Goal: Task Accomplishment & Management: Complete application form

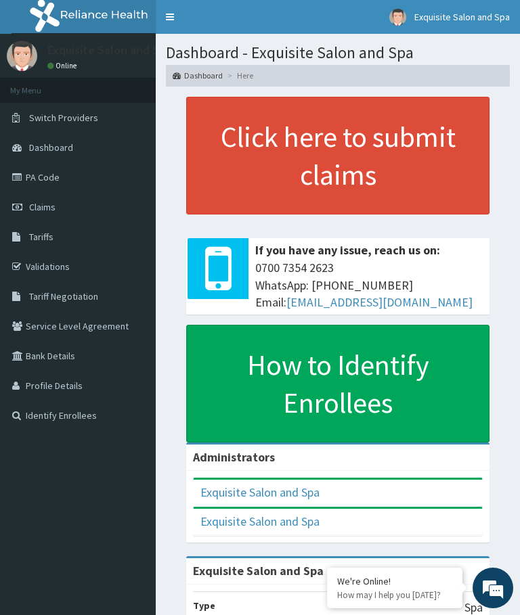
click at [319, 149] on link "Click here to submit claims" at bounding box center [337, 156] width 303 height 118
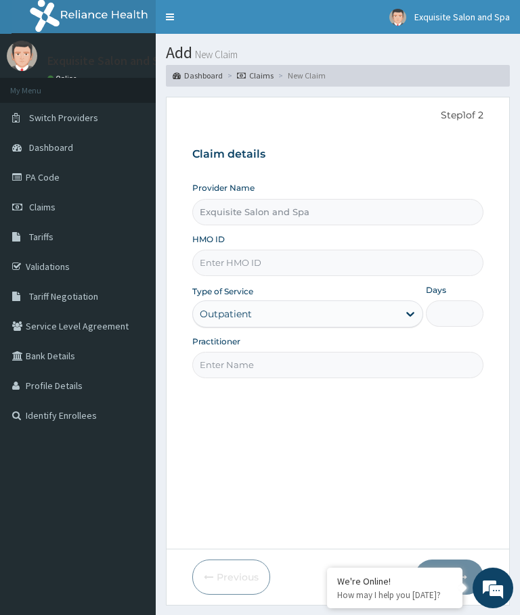
type input "Exquisite Salon and Spa"
type input "1"
click at [213, 266] on input "HMO ID" at bounding box center [337, 263] width 291 height 26
paste input "ABP/10152/A"
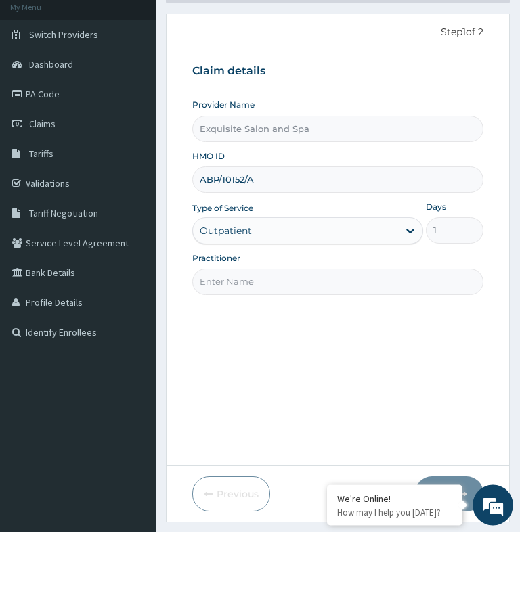
type input "ABP/10152/A"
click at [372, 352] on input "Practitioner" at bounding box center [337, 365] width 291 height 26
type input "Gifty"
click at [455, 326] on div "Step 1 of 2 Claim details Provider Name Exquisite Salon and Spa HMO ID ABP/1015…" at bounding box center [337, 323] width 291 height 431
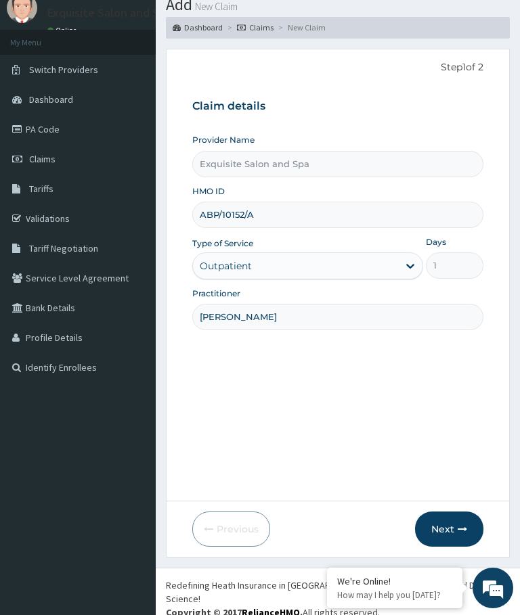
click at [453, 518] on button "Next" at bounding box center [449, 529] width 68 height 35
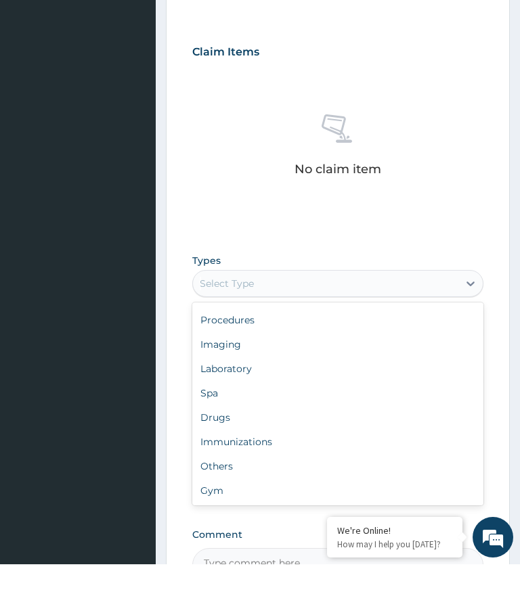
scroll to position [46, 0]
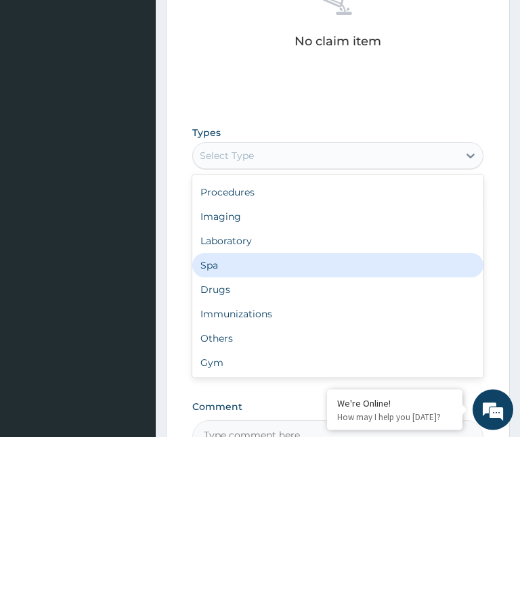
click at [211, 432] on div "Spa" at bounding box center [337, 444] width 291 height 24
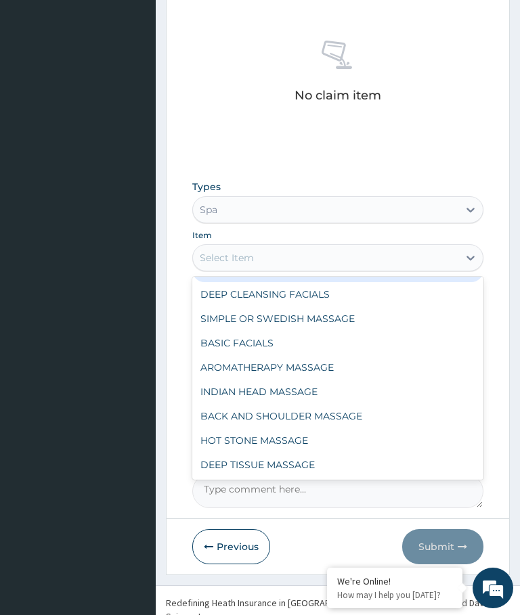
scroll to position [21, 0]
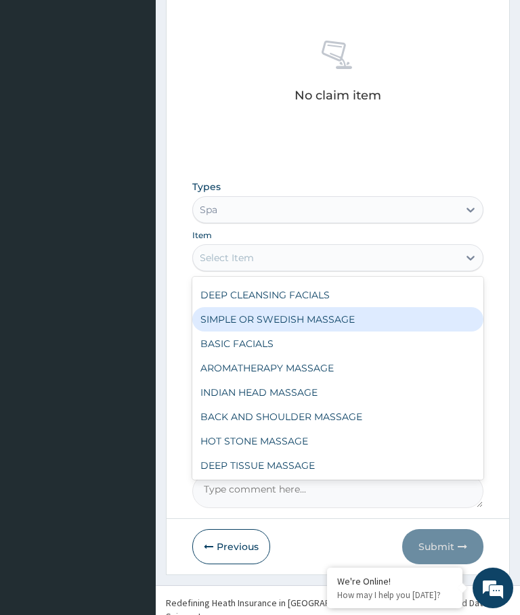
click at [293, 307] on div "SIMPLE OR SWEDISH MASSAGE" at bounding box center [337, 319] width 291 height 24
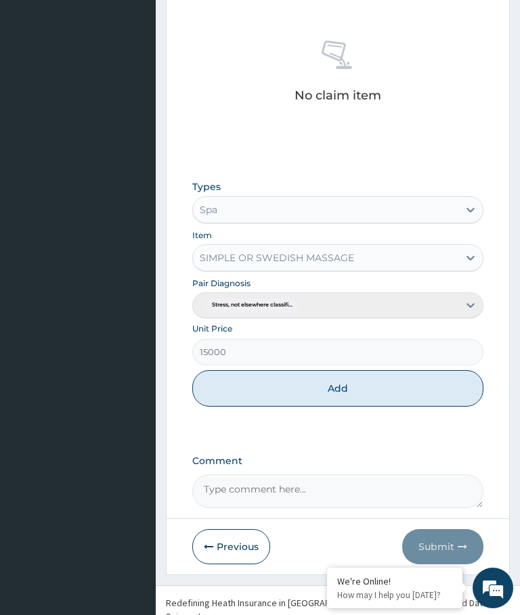
click at [353, 371] on button "Add" at bounding box center [337, 388] width 291 height 37
type input "0"
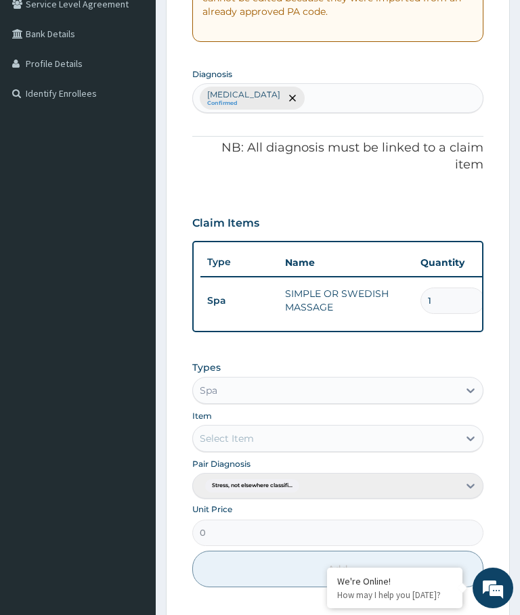
scroll to position [322, 0]
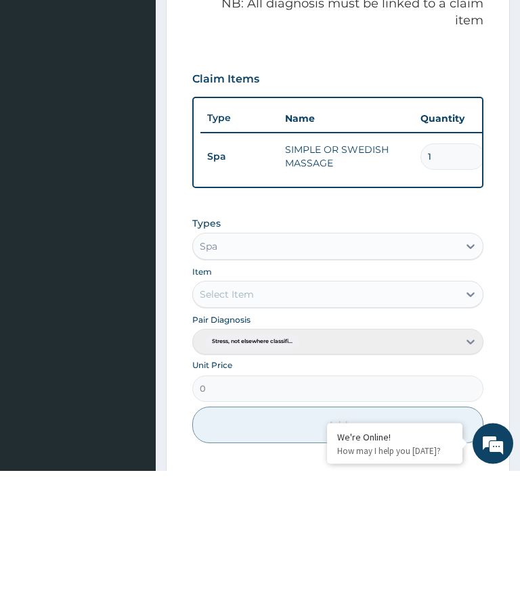
click at [376, 355] on div "Types Spa Item Select Item Pair Diagnosis Stress, not elsewhere classifi... Uni…" at bounding box center [337, 475] width 291 height 241
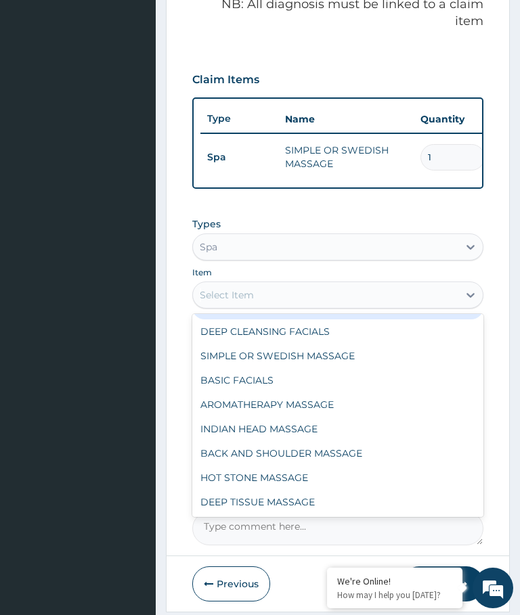
scroll to position [22, 0]
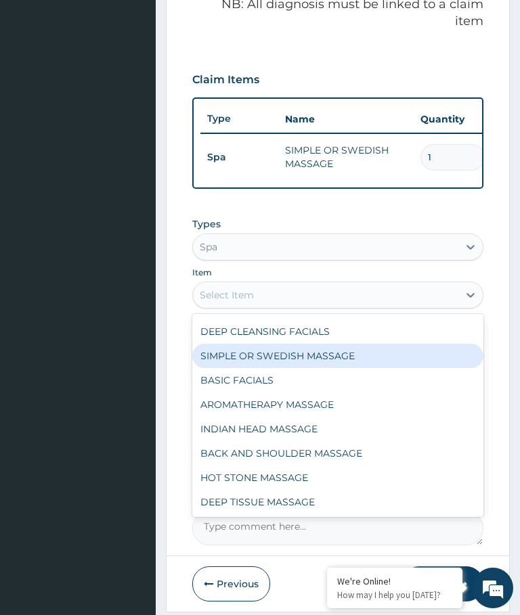
click at [330, 344] on div "SIMPLE OR SWEDISH MASSAGE" at bounding box center [337, 356] width 291 height 24
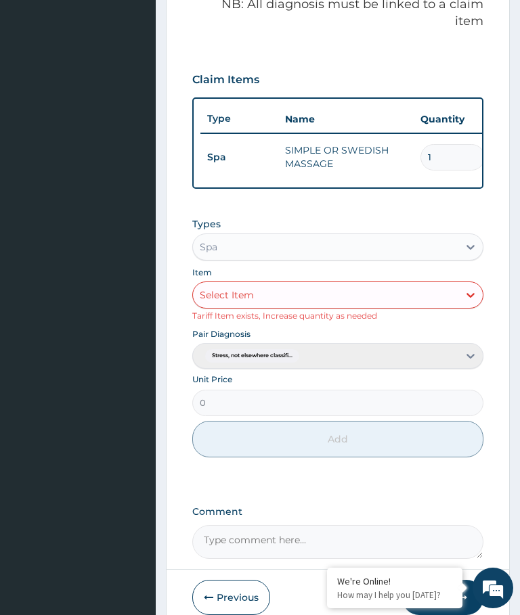
scroll to position [466, 0]
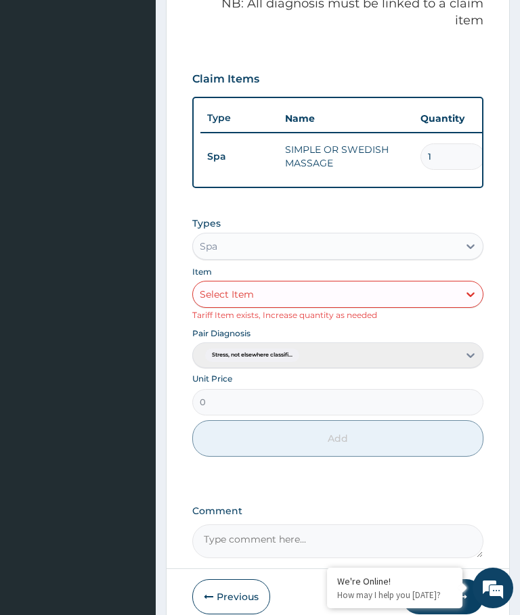
click at [452, 144] on input "1" at bounding box center [452, 157] width 64 height 26
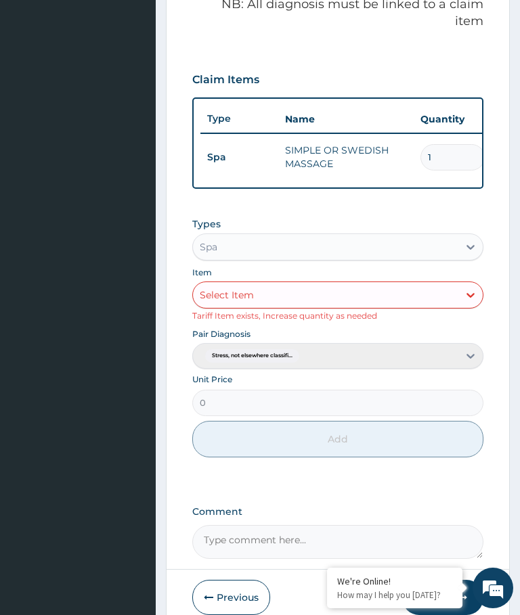
click at [454, 144] on input "1" at bounding box center [452, 157] width 64 height 26
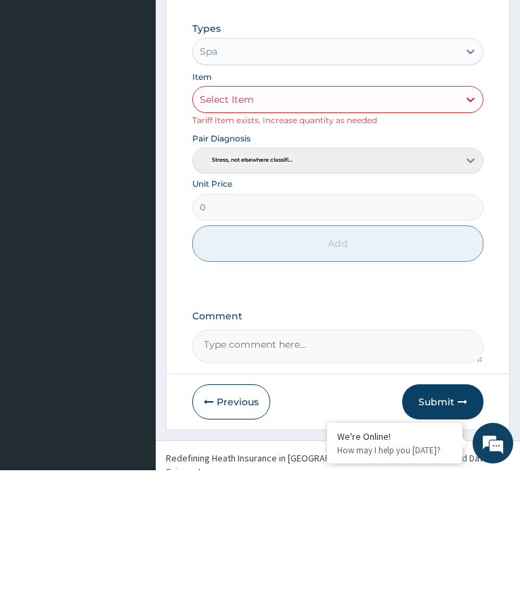
scroll to position [508, 0]
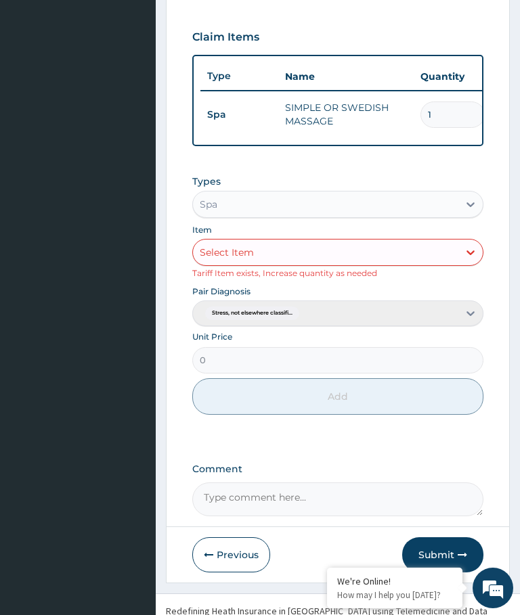
click at [450, 102] on input "1" at bounding box center [452, 115] width 64 height 26
type input "0.00"
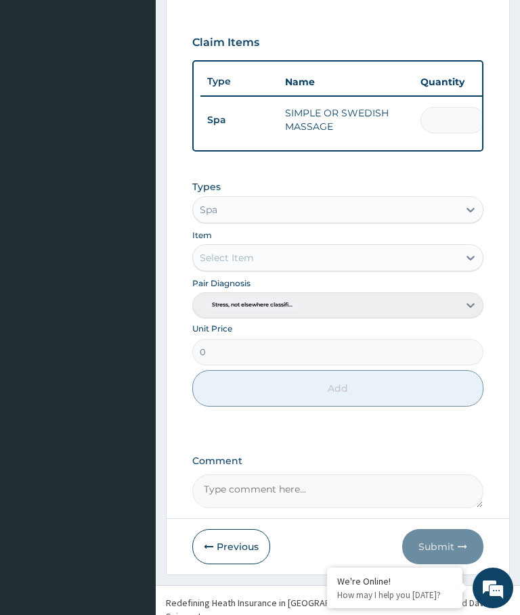
type input "1"
type input "15000.00"
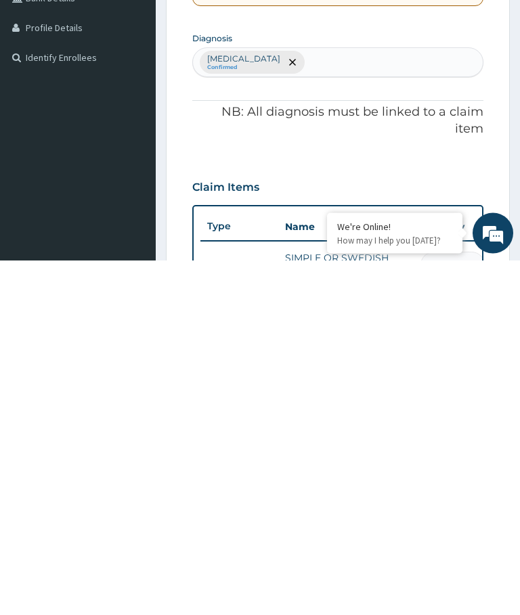
scroll to position [1, 0]
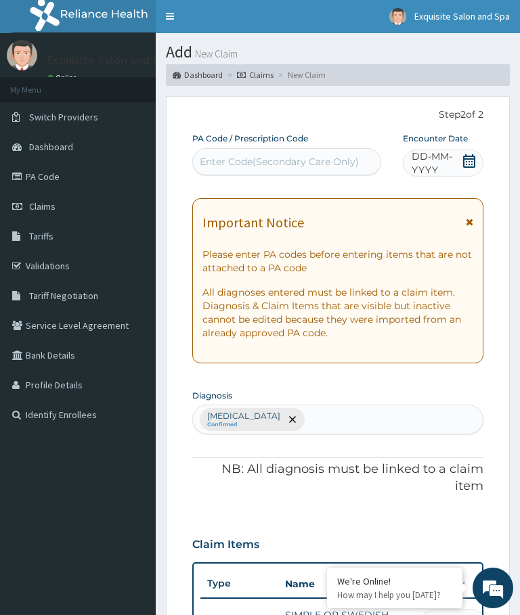
click at [429, 318] on p "All diagnoses entered must be linked to a claim item. Diagnosis & Claim Items t…" at bounding box center [337, 313] width 271 height 54
click at [435, 288] on p "All diagnoses entered must be linked to a claim item. Diagnosis & Claim Items t…" at bounding box center [337, 313] width 271 height 54
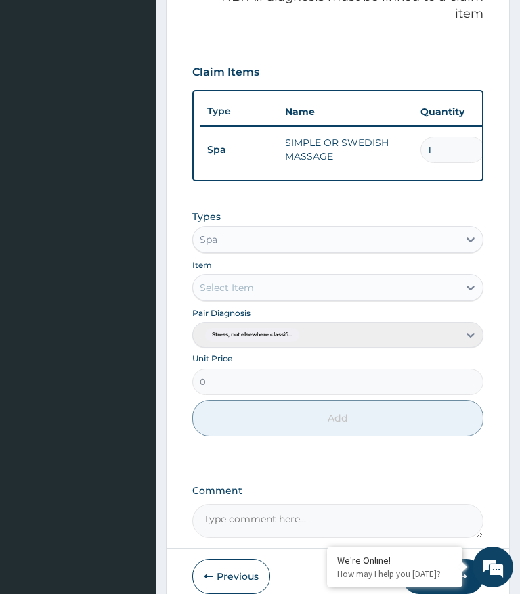
scroll to position [503, 0]
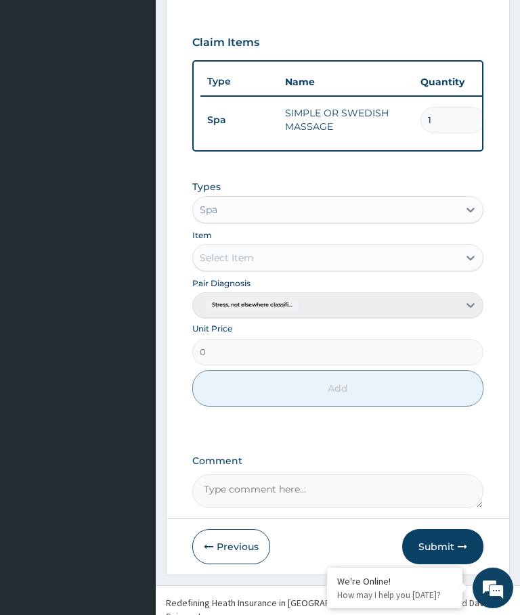
click at [445, 529] on button "Submit" at bounding box center [442, 546] width 81 height 35
click at [439, 418] on div "PA Code / Prescription Code Enter Code(Secondary Care Only) Encounter Date DD-M…" at bounding box center [337, 69] width 291 height 878
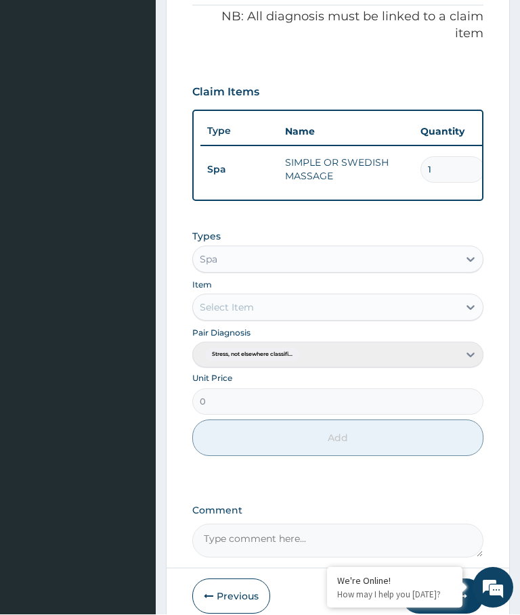
scroll to position [452, 0]
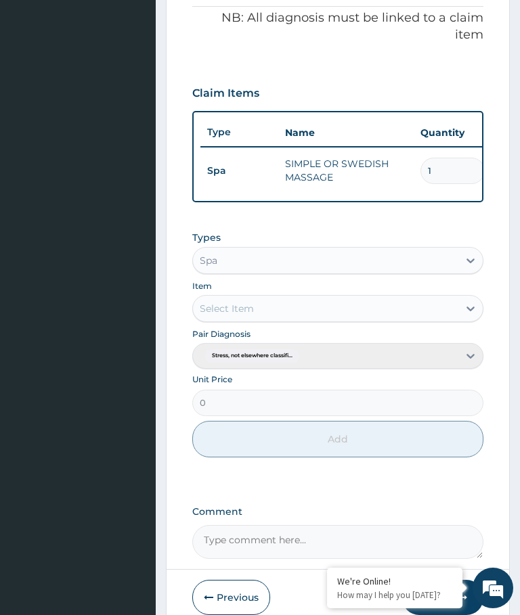
click at [436, 584] on button "Submit" at bounding box center [442, 597] width 81 height 35
click at [437, 582] on button "Submit" at bounding box center [442, 597] width 81 height 35
click at [444, 582] on button "Submit" at bounding box center [442, 597] width 81 height 35
click at [441, 580] on button "Submit" at bounding box center [442, 597] width 81 height 35
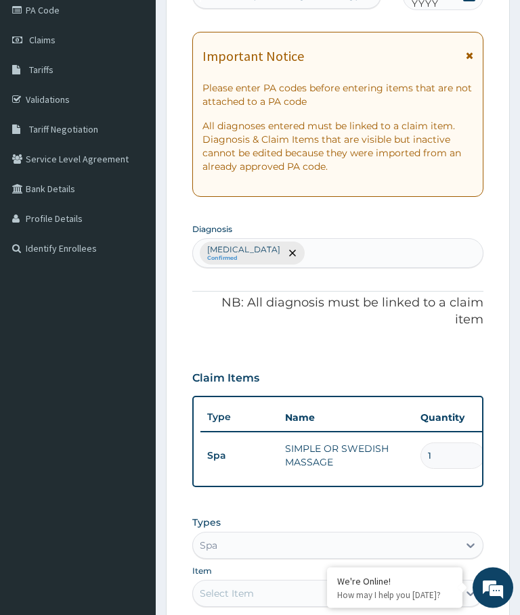
scroll to position [0, 0]
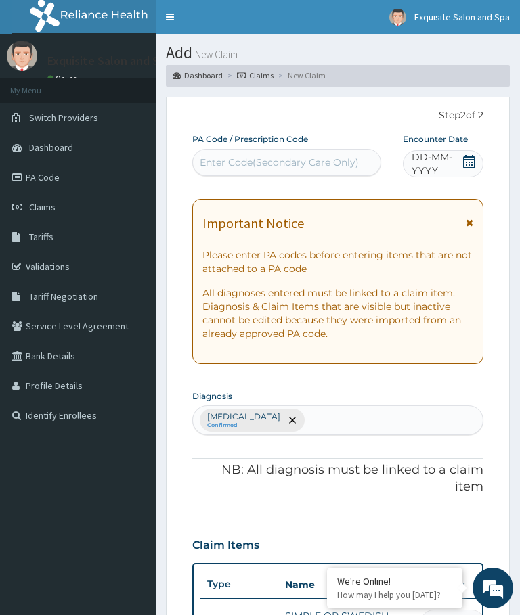
click at [435, 161] on span "DD-MM-YYYY" at bounding box center [436, 163] width 49 height 27
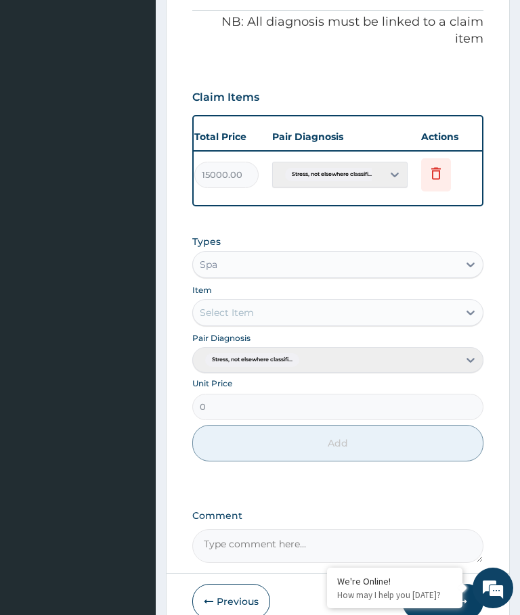
scroll to position [452, 0]
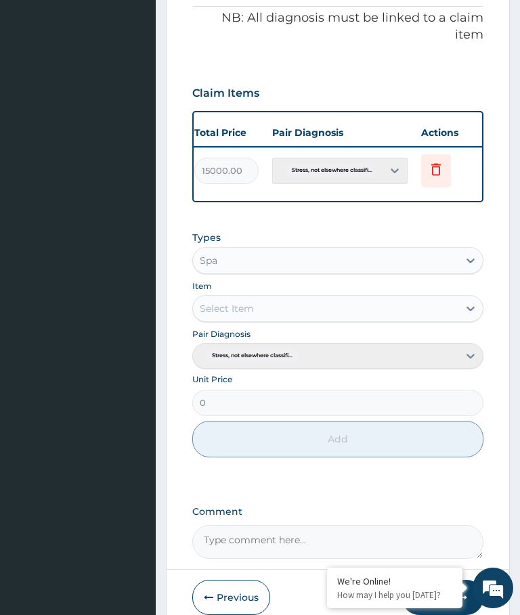
click at [441, 580] on button "Submit" at bounding box center [442, 597] width 81 height 35
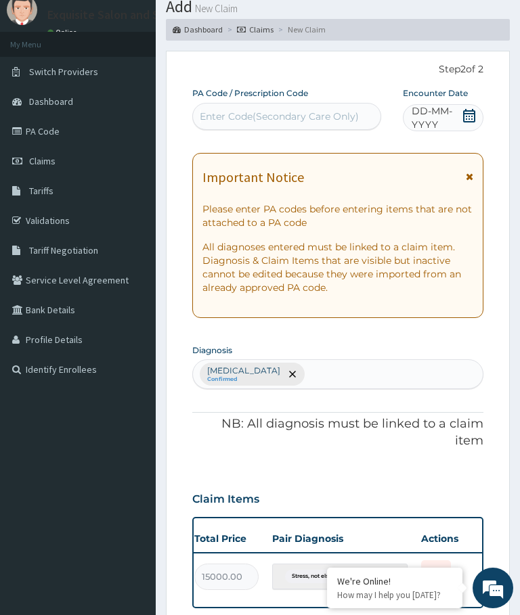
scroll to position [0, 0]
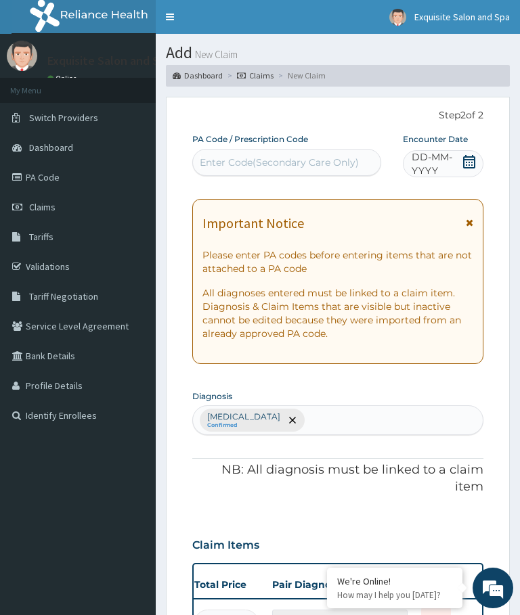
click at [35, 213] on span "Claims" at bounding box center [42, 207] width 26 height 12
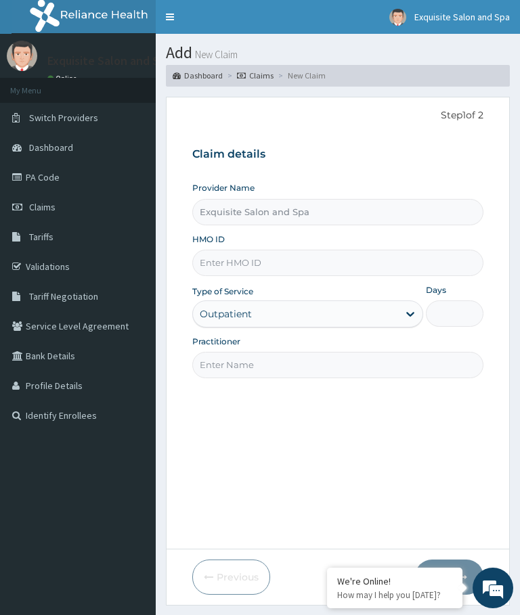
type input "Exquisite Salon and Spa"
type input "1"
click at [207, 262] on input "HMO ID" at bounding box center [337, 263] width 291 height 26
click at [205, 255] on input "HMO ID" at bounding box center [337, 263] width 291 height 26
paste input "ABP/10152/A"
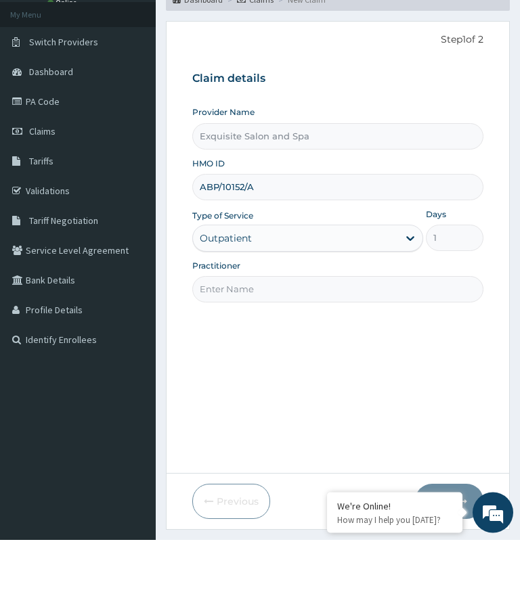
type input "ABP/10152/A"
click at [345, 352] on input "Practitioner" at bounding box center [337, 365] width 291 height 26
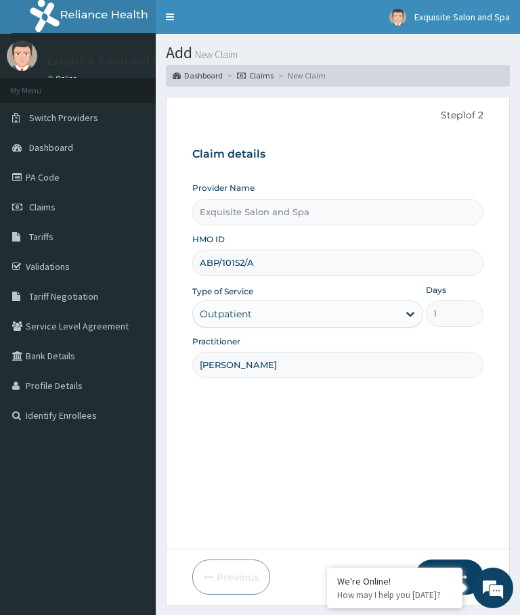
type input "Gifty"
click at [460, 311] on input "1" at bounding box center [455, 314] width 58 height 26
click at [458, 314] on input "1" at bounding box center [455, 314] width 58 height 26
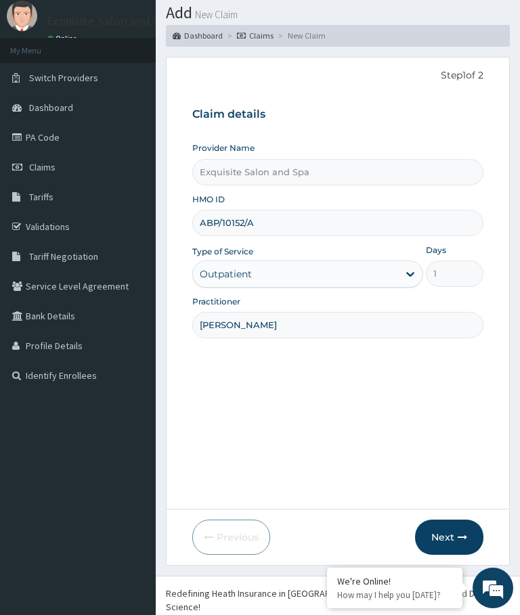
scroll to position [48, 0]
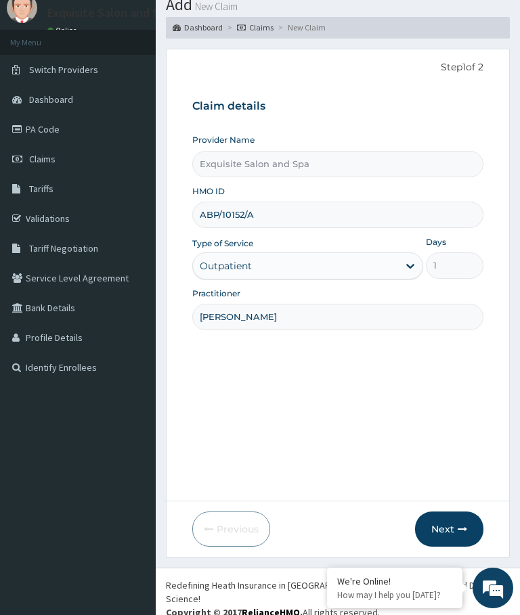
click at [456, 531] on button "Next" at bounding box center [449, 529] width 68 height 35
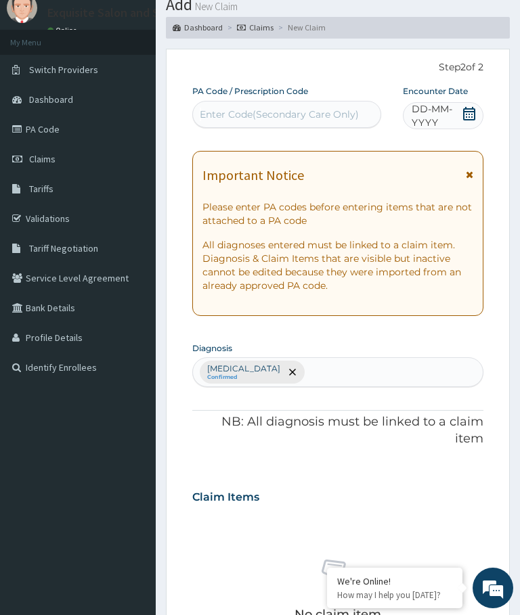
click at [471, 112] on icon at bounding box center [469, 114] width 14 height 14
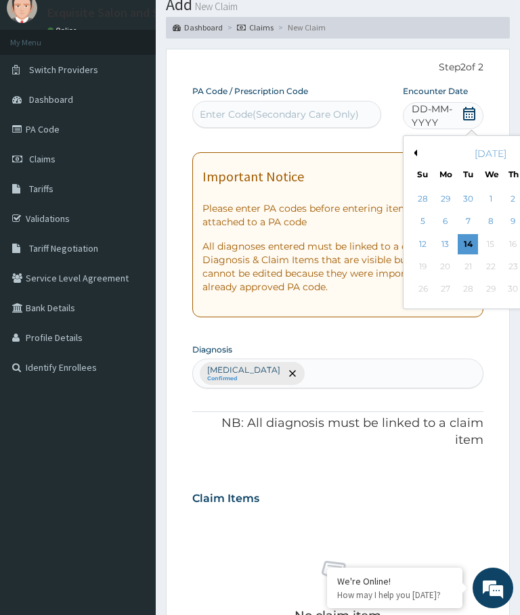
click at [502, 150] on div "October 2025" at bounding box center [490, 154] width 163 height 14
click at [486, 155] on div "October 2025" at bounding box center [490, 154] width 163 height 14
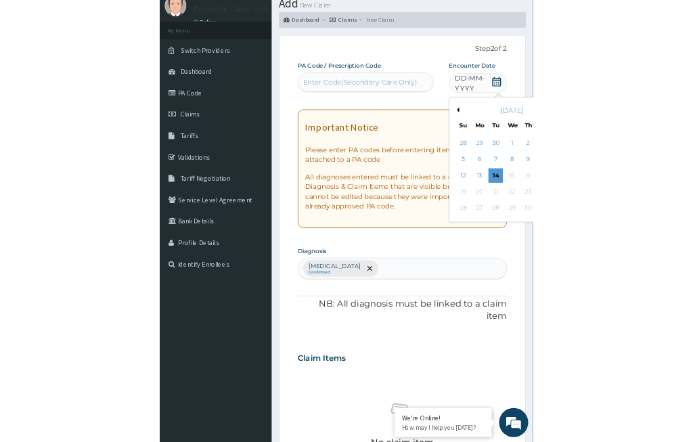
scroll to position [0, 0]
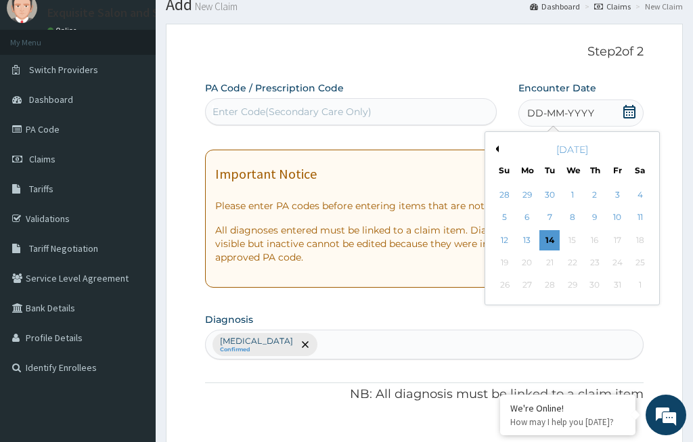
click at [519, 218] on div "11" at bounding box center [640, 218] width 20 height 20
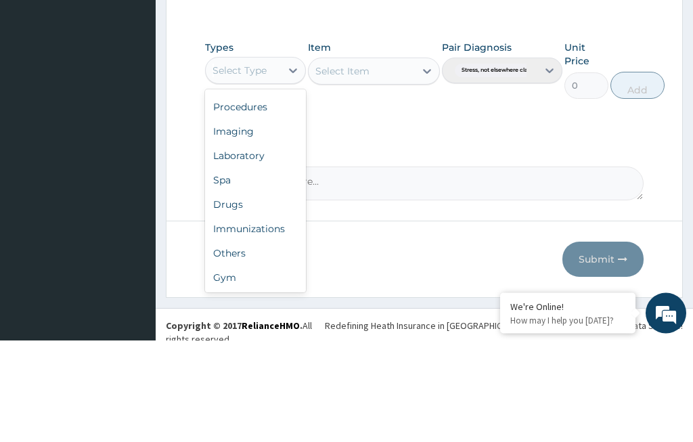
scroll to position [46, 0]
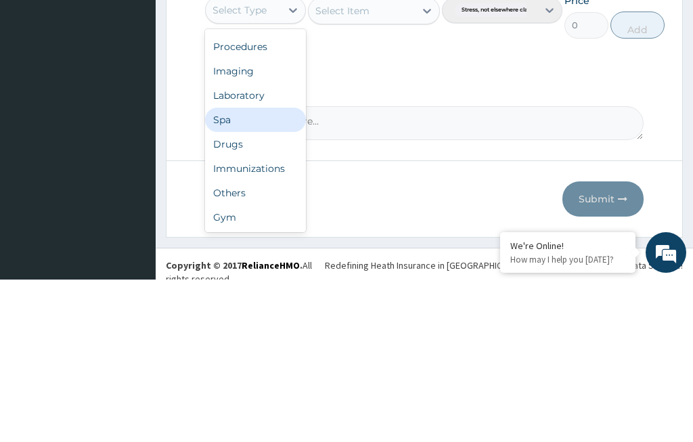
click at [242, 270] on div "Spa" at bounding box center [255, 282] width 101 height 24
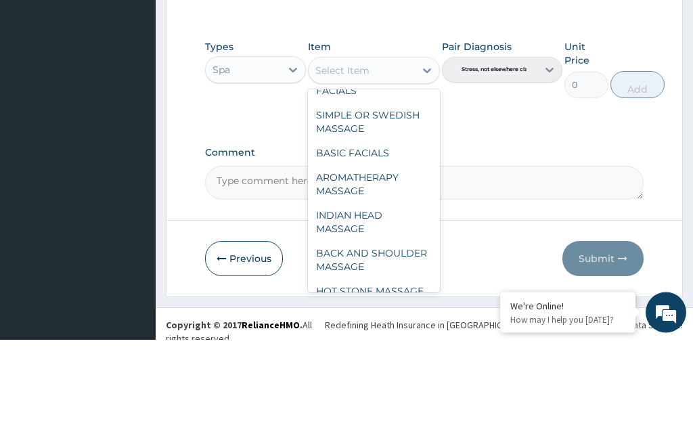
scroll to position [54, 0]
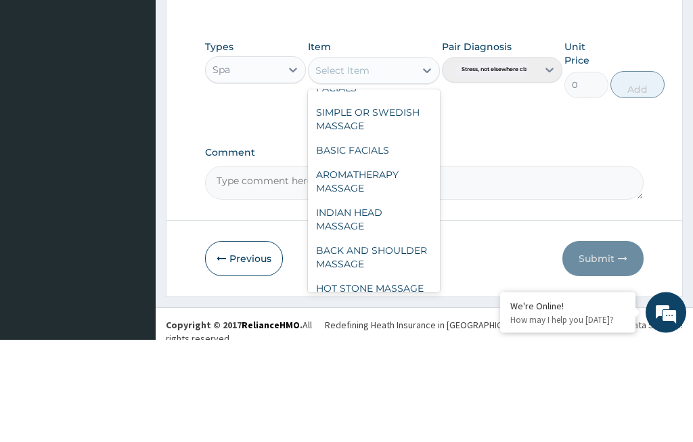
click at [393, 203] on div "SIMPLE OR SWEDISH MASSAGE" at bounding box center [373, 222] width 131 height 38
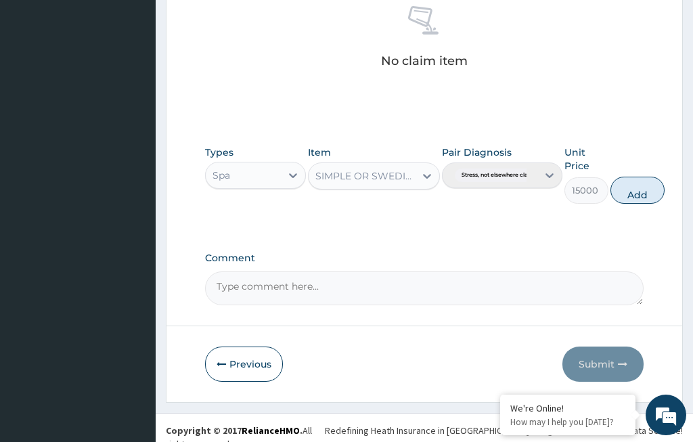
scroll to position [549, 0]
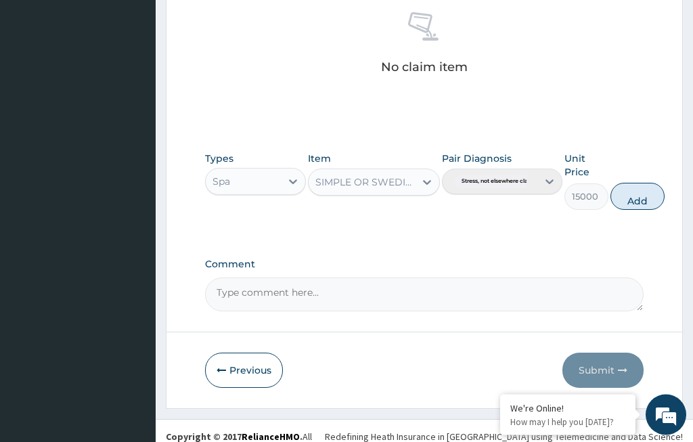
click at [519, 191] on button "Add" at bounding box center [638, 196] width 54 height 27
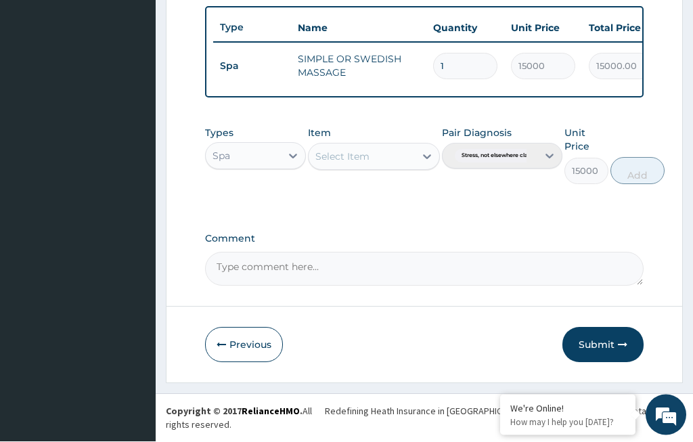
type input "0"
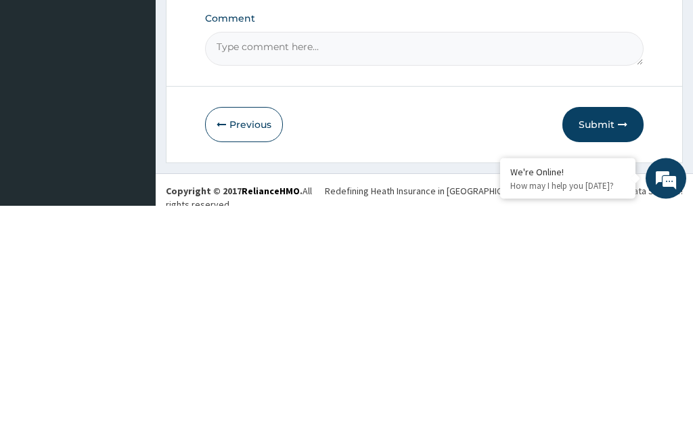
click at [519, 344] on button "Submit" at bounding box center [603, 361] width 81 height 35
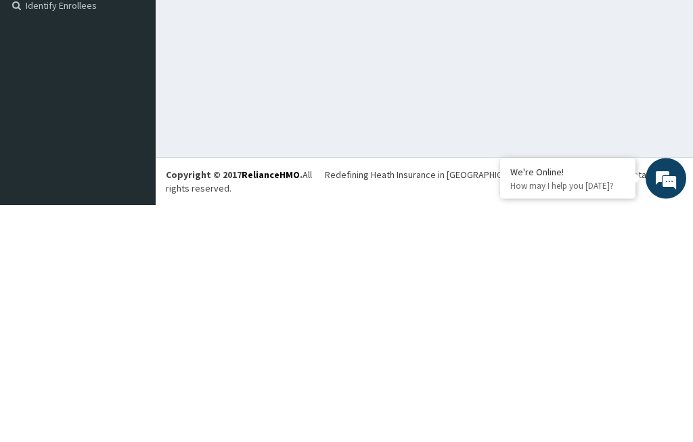
scroll to position [160, 0]
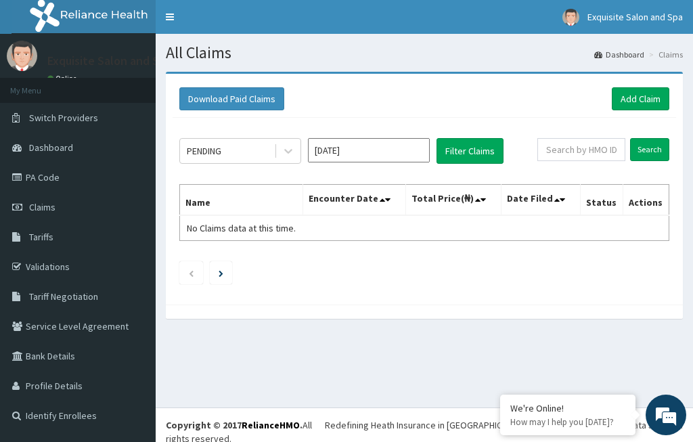
click at [387, 200] on icon at bounding box center [387, 199] width 5 height 9
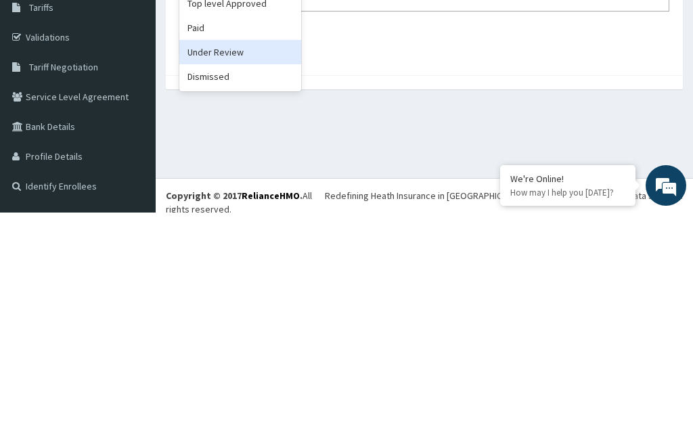
click at [246, 269] on div "Under Review" at bounding box center [240, 281] width 122 height 24
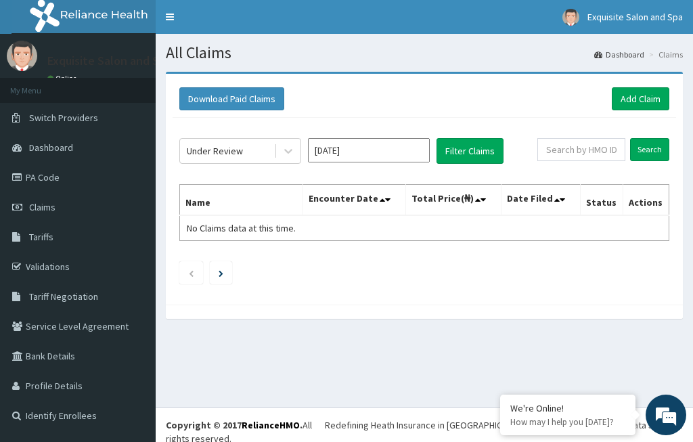
click at [670, 53] on li "Claims" at bounding box center [664, 55] width 37 height 12
click at [56, 209] on link "Claims" at bounding box center [78, 207] width 156 height 30
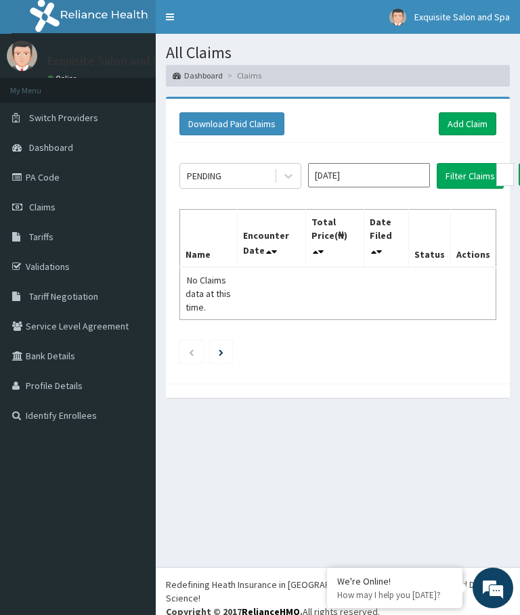
click at [81, 417] on link "Identify Enrollees" at bounding box center [78, 416] width 156 height 30
click at [462, 181] on button "Filter Claims" at bounding box center [470, 176] width 67 height 26
click at [464, 173] on button "Filter Claims" at bounding box center [470, 176] width 67 height 26
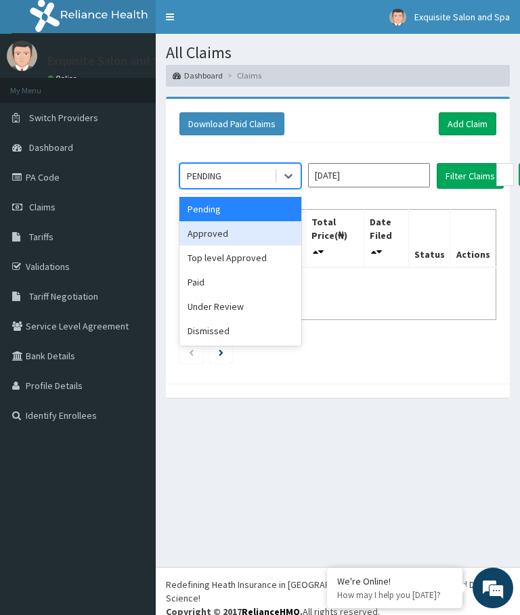
click at [221, 227] on div "Approved" at bounding box center [240, 233] width 122 height 24
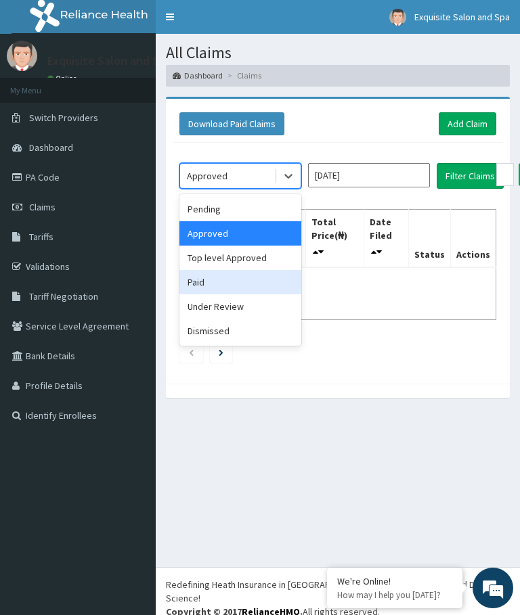
click at [200, 280] on div "Paid" at bounding box center [240, 282] width 122 height 24
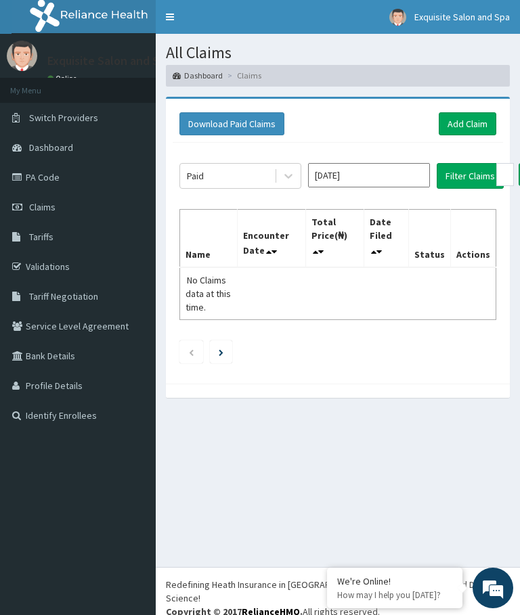
click at [221, 357] on link "Next page" at bounding box center [221, 352] width 5 height 12
click at [223, 350] on icon "Next page" at bounding box center [221, 352] width 5 height 7
click at [423, 157] on div "PENDING Oct 2025 Filter Claims Search Name Encounter Date Total Price(₦) Date F…" at bounding box center [338, 260] width 330 height 234
click at [67, 265] on link "Validations" at bounding box center [78, 267] width 156 height 30
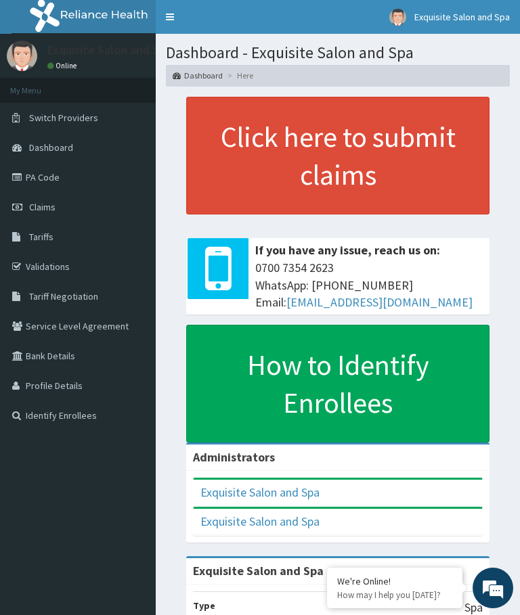
click at [51, 202] on span "Claims" at bounding box center [42, 207] width 26 height 12
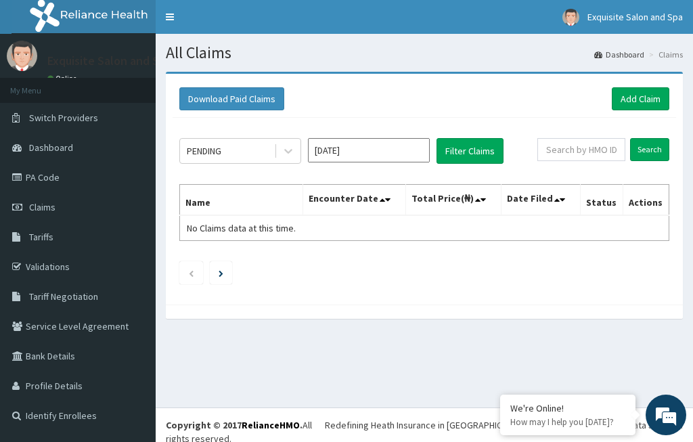
click at [354, 305] on div "Download Paid Claims Add Claim × Note you can only download claims within a max…" at bounding box center [424, 189] width 517 height 231
click at [354, 304] on div "Download Paid Claims Add Claim × Note you can only download claims within a max…" at bounding box center [424, 189] width 517 height 231
click at [318, 303] on div "Download Paid Claims Add Claim × Note you can only download claims within a max…" at bounding box center [424, 189] width 517 height 231
click at [319, 303] on div "Download Paid Claims Add Claim × Note you can only download claims within a max…" at bounding box center [424, 189] width 517 height 231
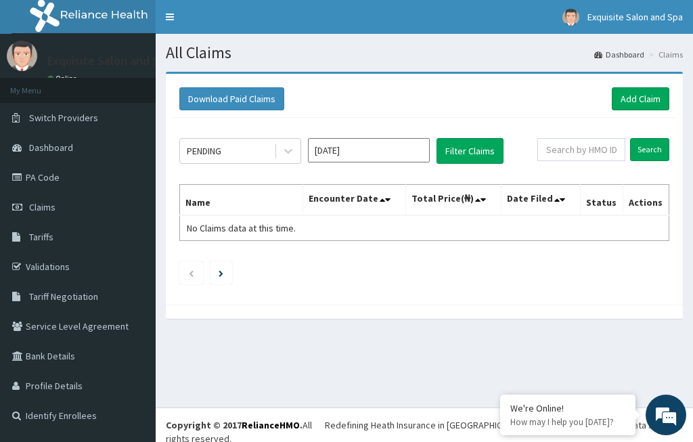
click at [337, 304] on div "Download Paid Claims Add Claim × Note you can only download claims within a max…" at bounding box center [424, 189] width 517 height 231
click at [320, 303] on div "Download Paid Claims Add Claim × Note you can only download claims within a max…" at bounding box center [424, 189] width 517 height 231
click at [318, 301] on div "Download Paid Claims Add Claim × Note you can only download claims within a max…" at bounding box center [424, 189] width 517 height 231
click at [357, 305] on div at bounding box center [424, 312] width 517 height 14
click at [320, 303] on div "Download Paid Claims Add Claim × Note you can only download claims within a max…" at bounding box center [424, 189] width 517 height 231
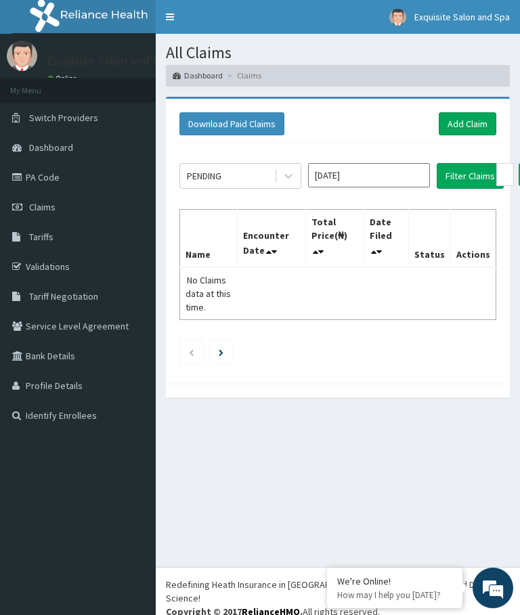
click at [260, 266] on th "Encounter Date" at bounding box center [272, 238] width 68 height 58
click at [222, 112] on button "Download Paid Claims" at bounding box center [231, 123] width 105 height 23
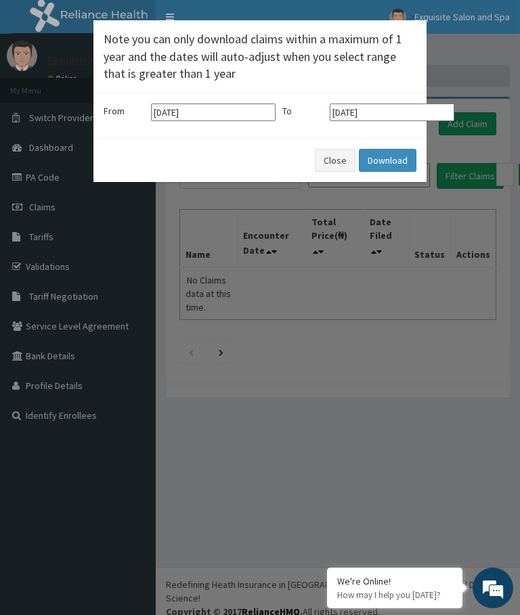
click at [393, 155] on button "Download" at bounding box center [388, 160] width 58 height 23
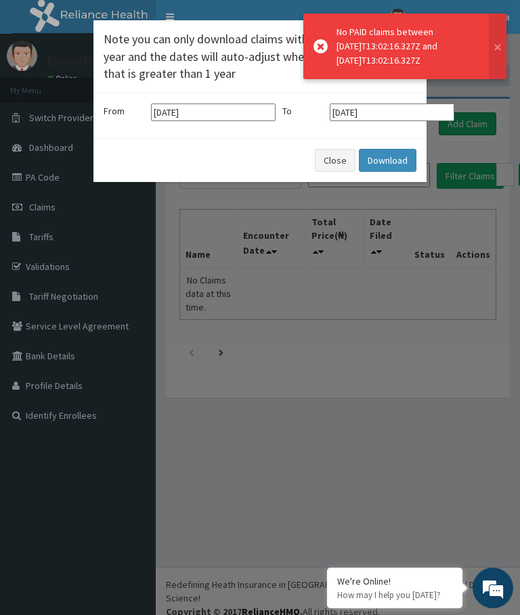
click at [355, 31] on div "No PAID claims between [DATE]T13:02:16.327Z and [DATE]T13:02:16.327Z" at bounding box center [405, 46] width 139 height 43
click at [233, 152] on div "Close Download" at bounding box center [259, 160] width 333 height 44
click at [330, 153] on button "Close" at bounding box center [335, 160] width 41 height 23
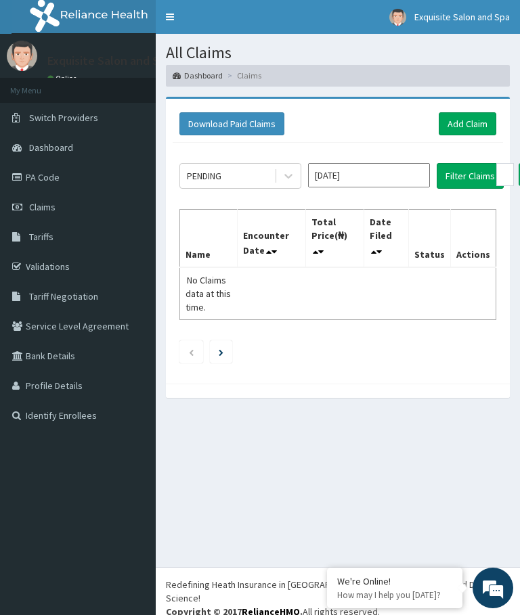
click at [513, 52] on section "All Claims Dashboard Claims" at bounding box center [338, 60] width 364 height 53
click at [196, 116] on button "Download Paid Claims" at bounding box center [231, 123] width 105 height 23
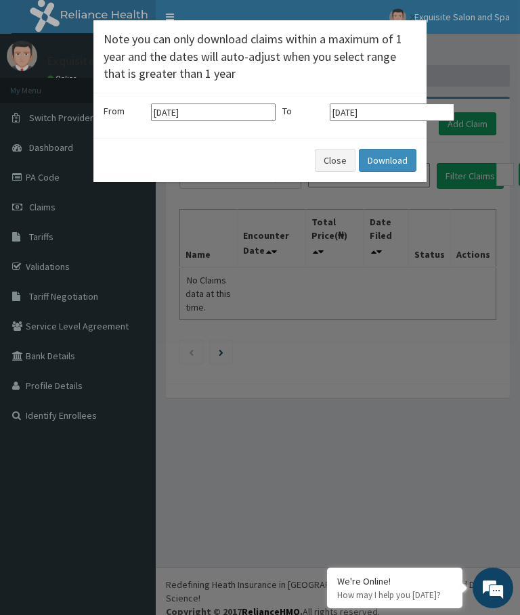
click at [241, 308] on div "× Note you can only download claims within a maximum of 1 year and the dates wi…" at bounding box center [260, 307] width 520 height 615
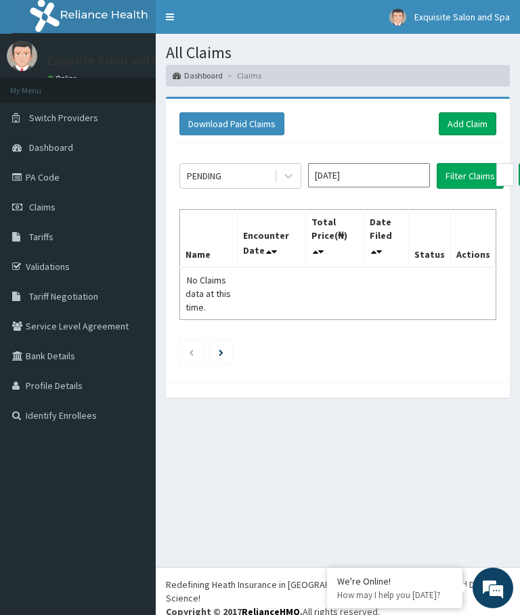
click at [390, 590] on p "How may I help you [DATE]?" at bounding box center [394, 596] width 115 height 12
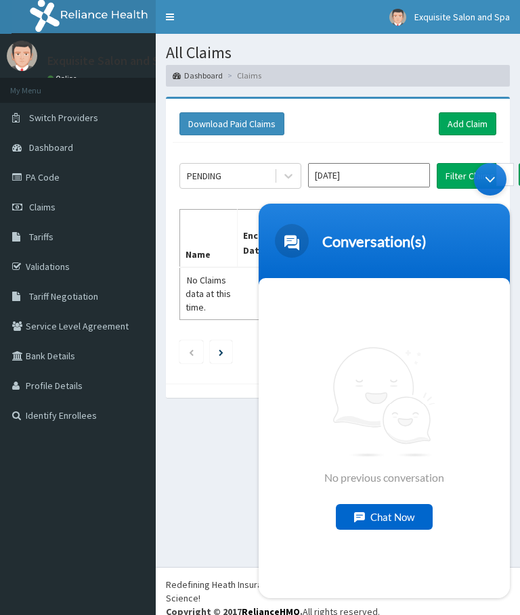
click at [405, 518] on div "Chat Now" at bounding box center [384, 517] width 97 height 26
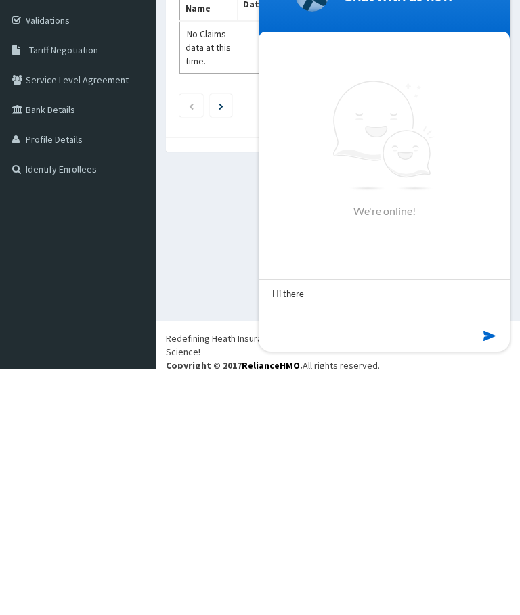
type textarea "Hi there!"
click at [489, 339] on em at bounding box center [490, 336] width 14 height 18
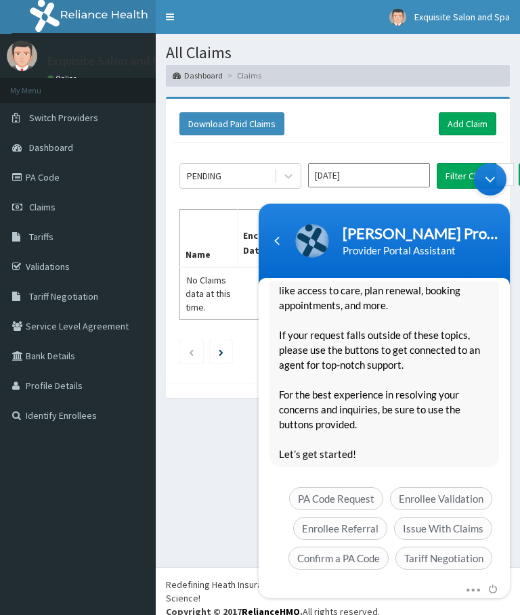
scroll to position [172, 0]
click at [456, 518] on span "Issue With Claims" at bounding box center [443, 529] width 98 height 23
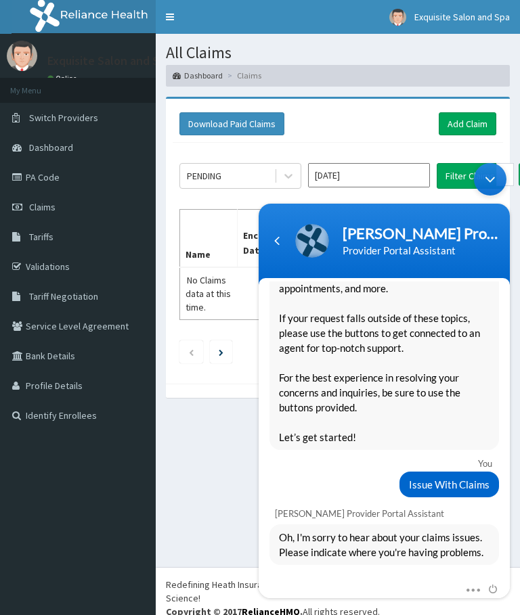
scroll to position [227, 0]
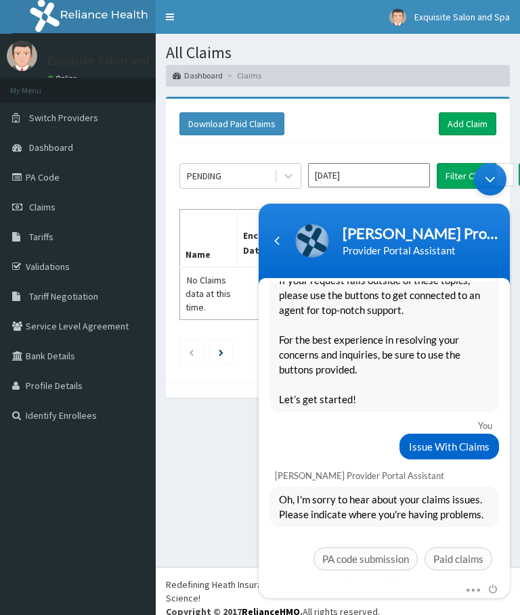
click at [461, 548] on span "Paid claims" at bounding box center [458, 559] width 68 height 23
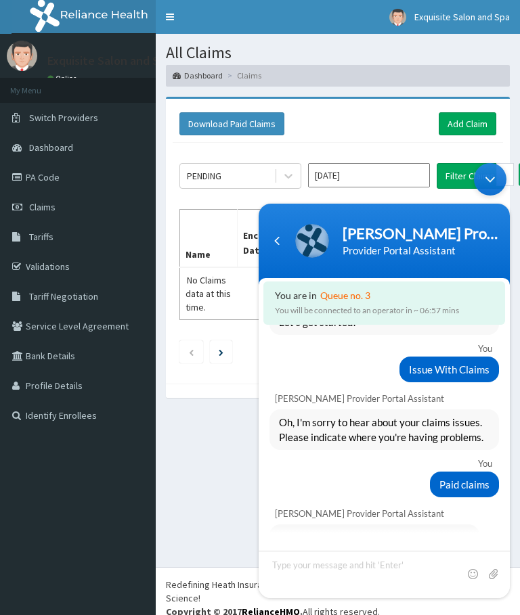
scroll to position [450, 0]
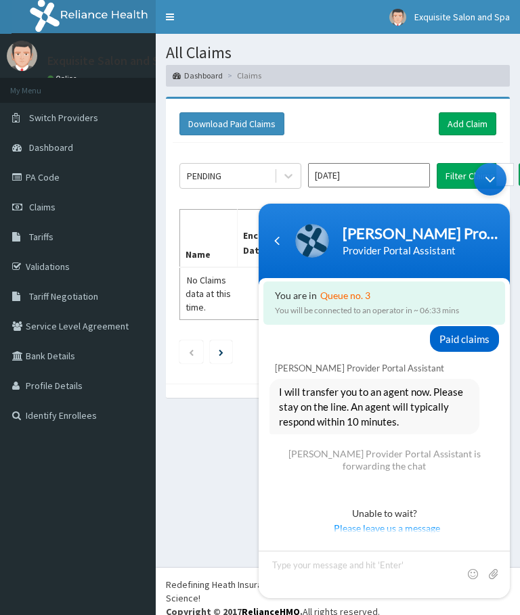
click at [364, 173] on body "[PERSON_NAME] Provider Portal Assistant Provider Portal Assistant You are in Qu…" at bounding box center [384, 380] width 265 height 449
click at [232, 506] on div "All Claims Dashboard Claims Download Paid Claims Add Claim × Note you can only …" at bounding box center [338, 300] width 364 height 533
click at [495, 182] on div "Minimize live chat window" at bounding box center [490, 179] width 32 height 32
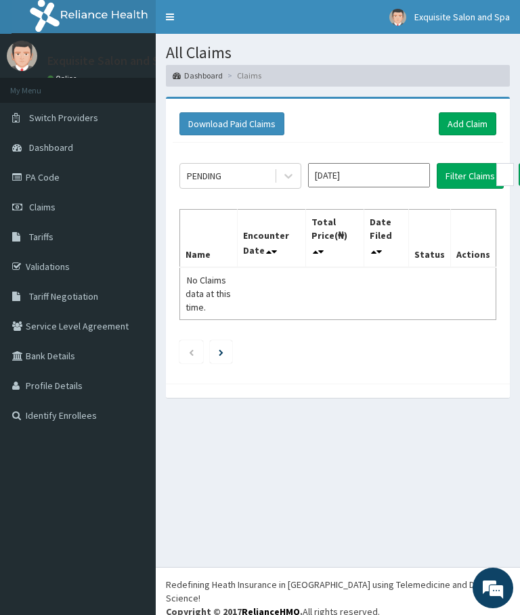
click at [496, 586] on em at bounding box center [493, 588] width 37 height 37
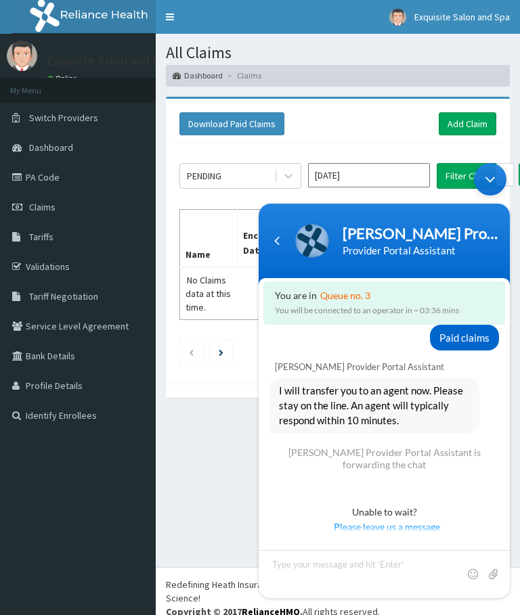
scroll to position [451, 0]
click at [477, 187] on div "Minimize live chat window" at bounding box center [490, 179] width 32 height 32
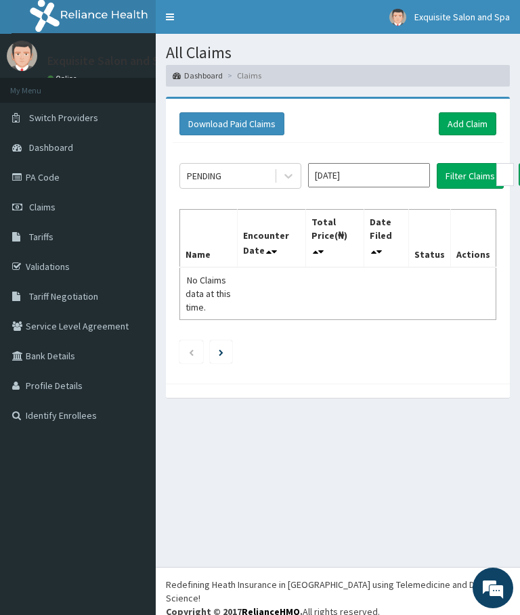
click at [495, 176] on button "Filter Claims" at bounding box center [470, 176] width 67 height 26
click at [353, 176] on input "[DATE]" at bounding box center [369, 175] width 122 height 24
